Goal: Information Seeking & Learning: Learn about a topic

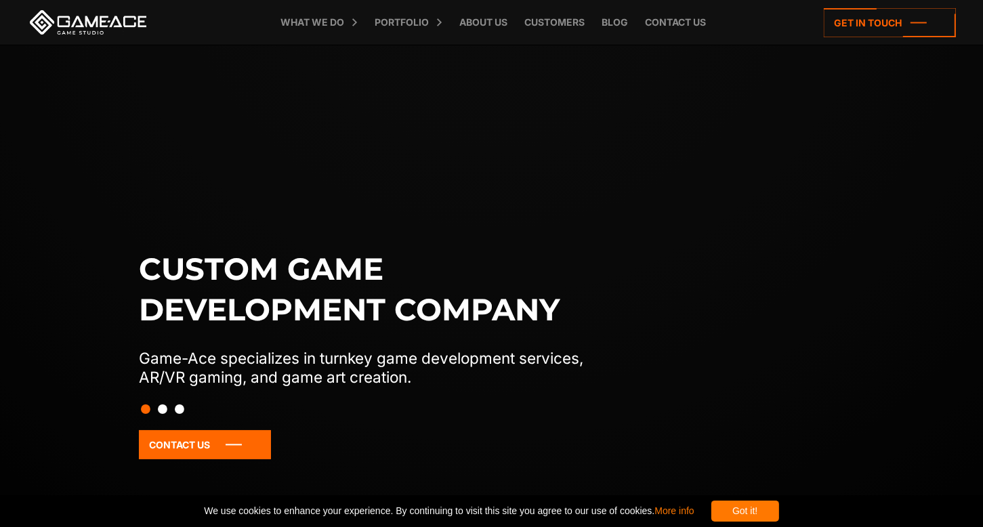
click at [625, 28] on link "Blog" at bounding box center [615, 22] width 40 height 45
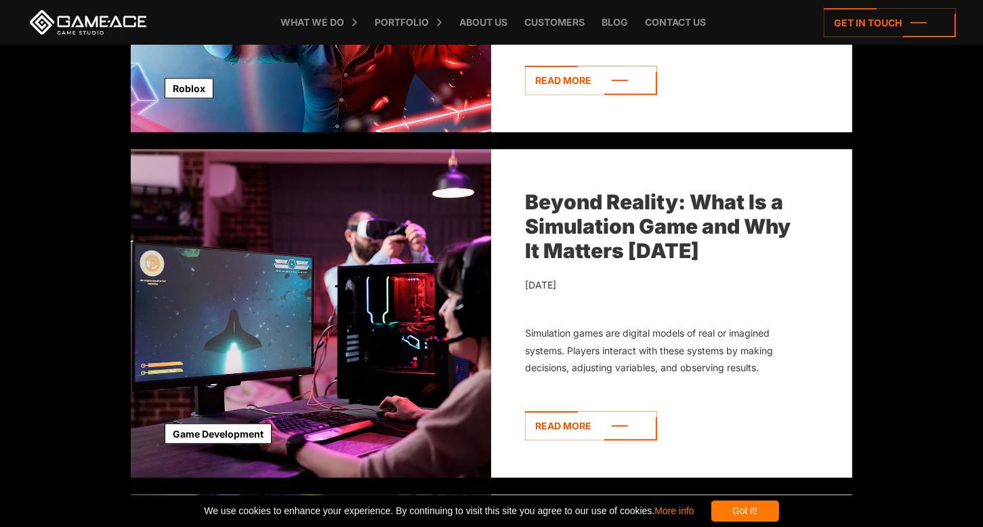
scroll to position [3523, 0]
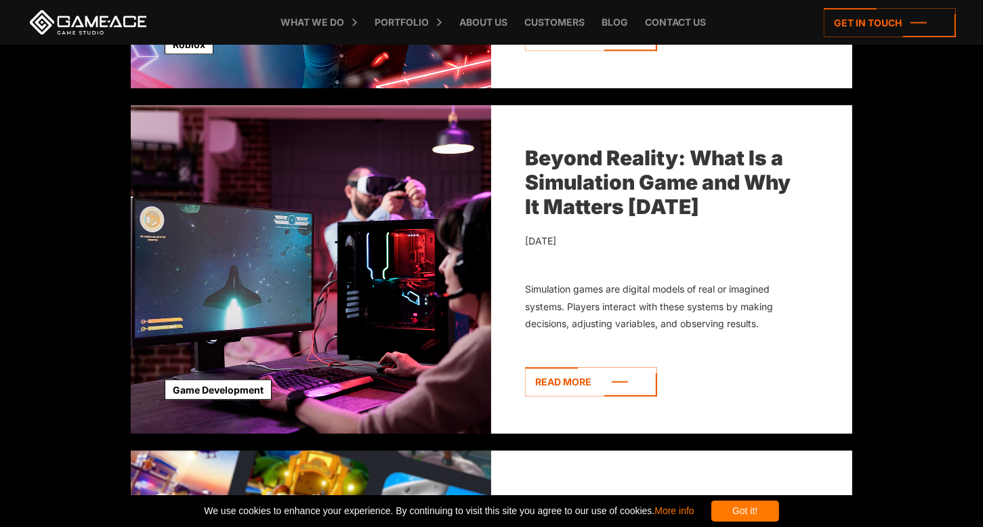
drag, startPoint x: 989, startPoint y: 39, endPoint x: 980, endPoint y: 339, distance: 300.8
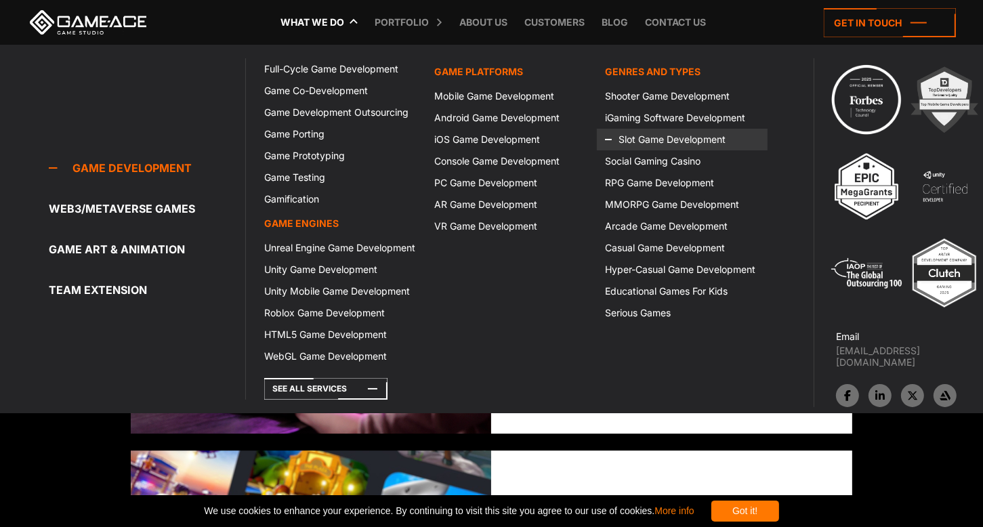
click at [655, 133] on link "Slot Game Development" at bounding box center [682, 140] width 171 height 22
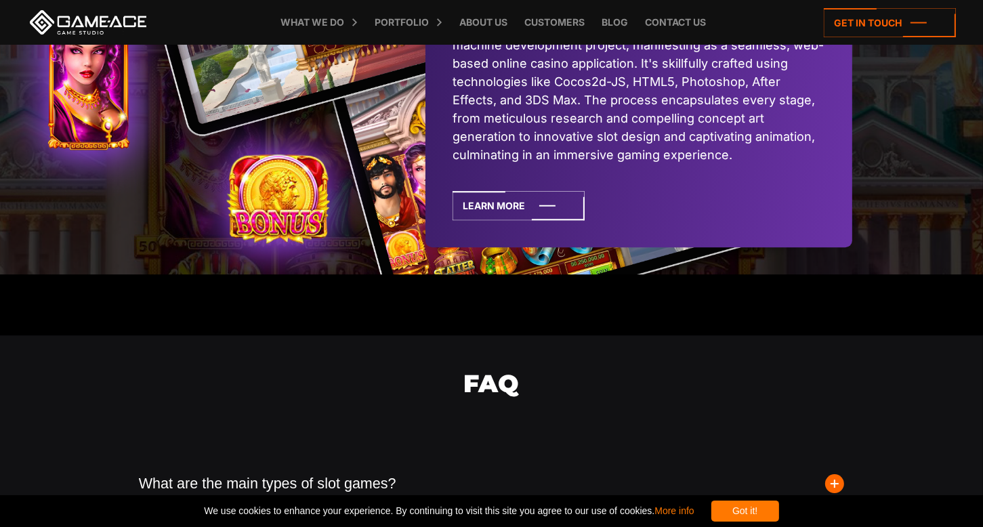
scroll to position [4145, 0]
